Goal: Find specific page/section: Find specific page/section

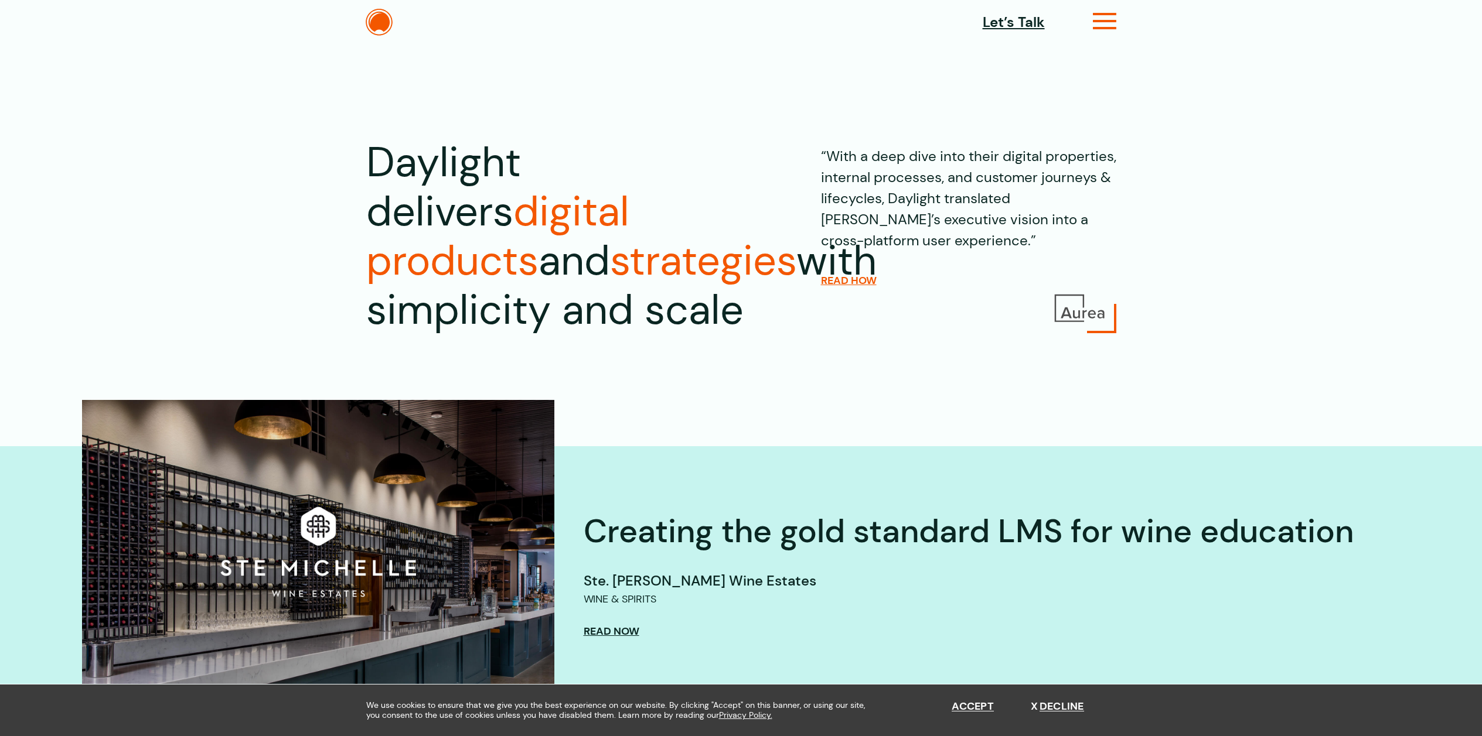
click at [1105, 26] on icon at bounding box center [1105, 26] width 24 height 12
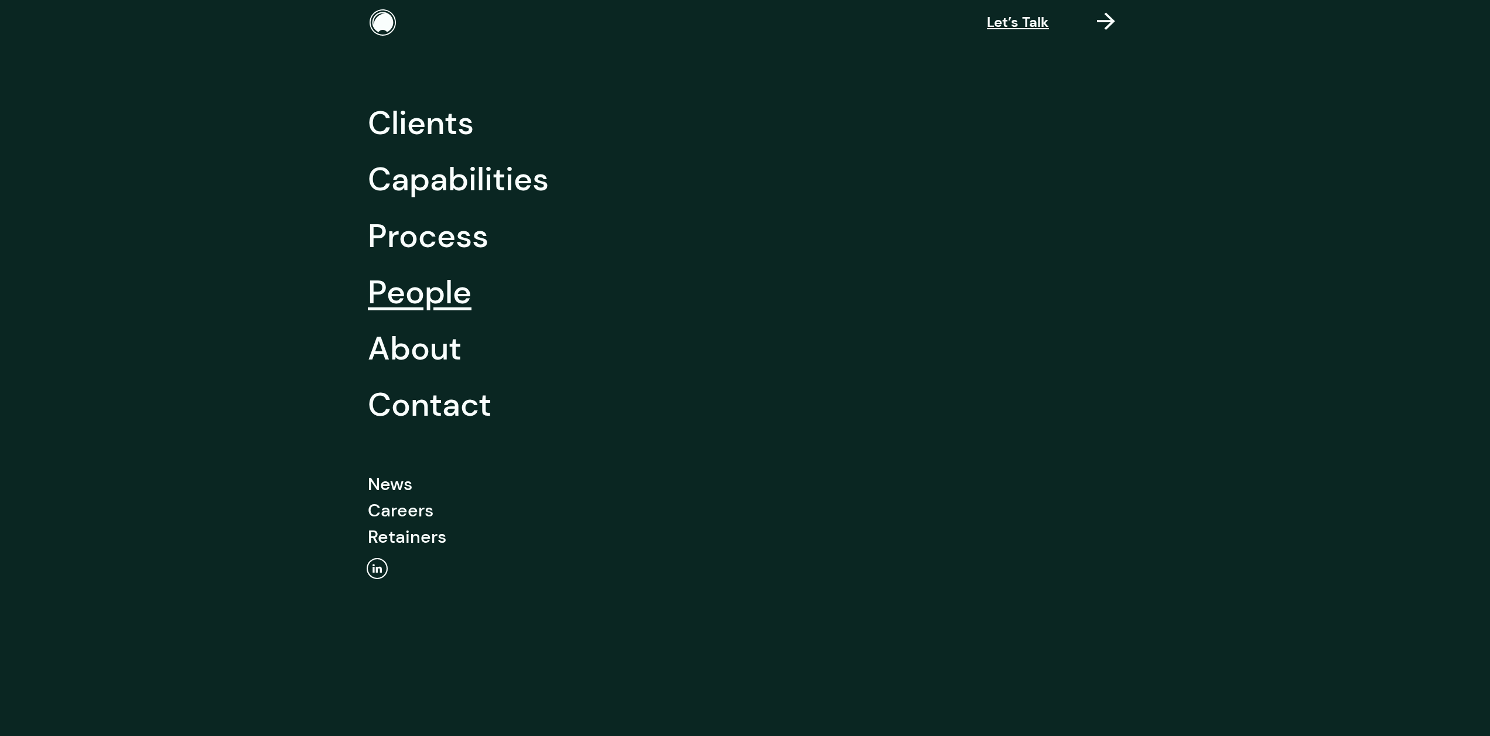
click at [413, 299] on link "People" at bounding box center [420, 292] width 104 height 56
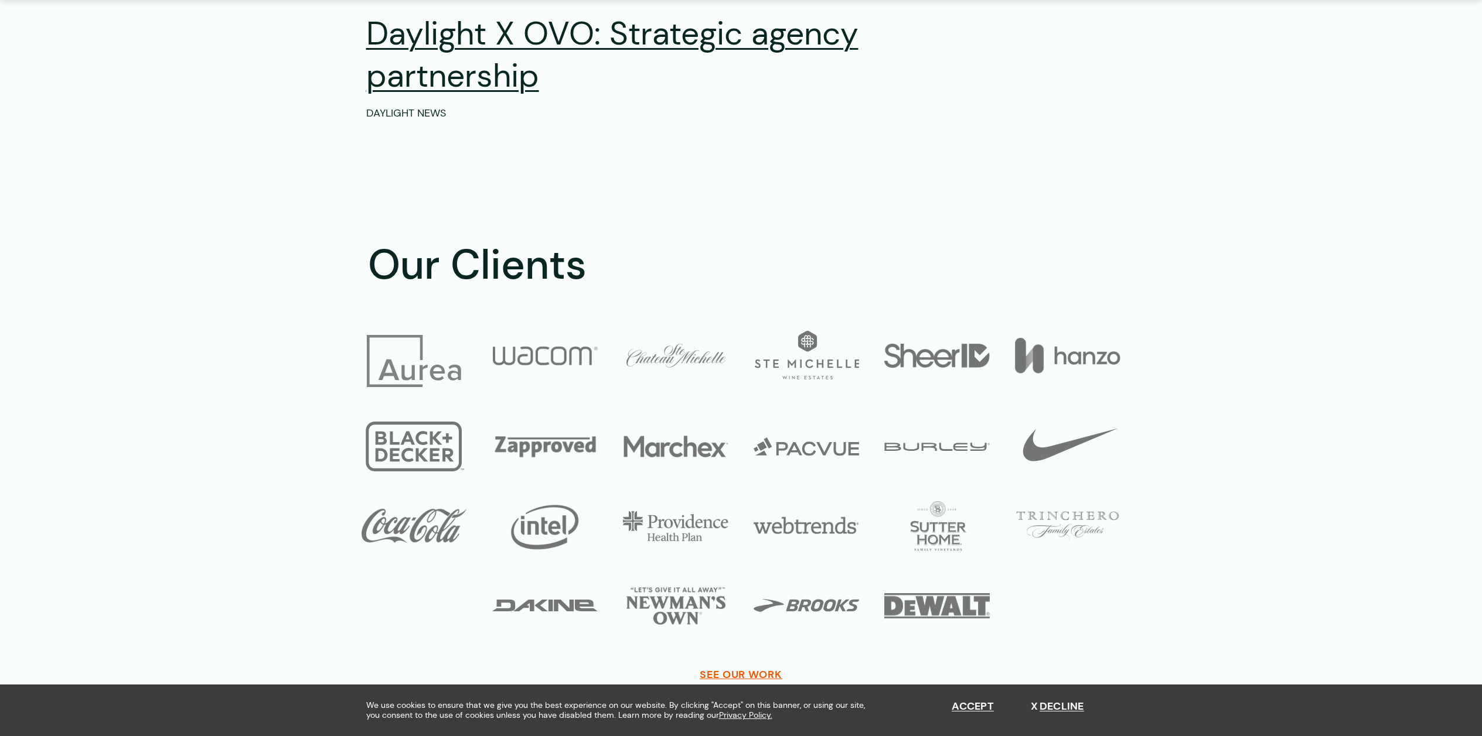
scroll to position [2182, 0]
